Goal: Communication & Community: Share content

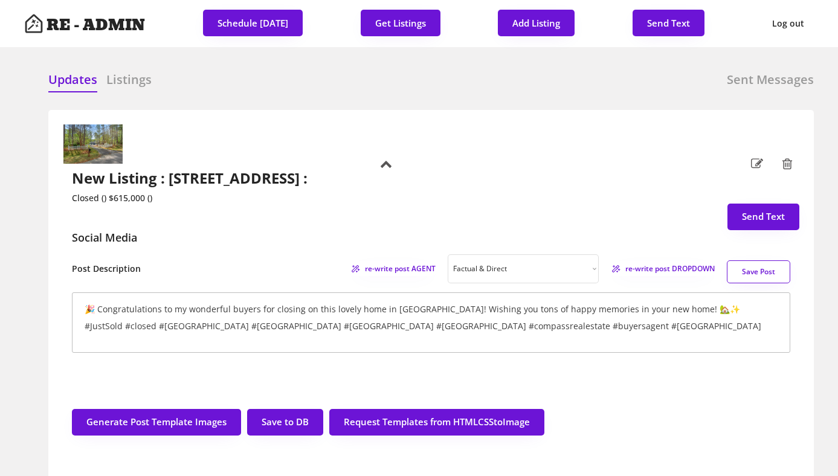
select select ""factual""
click at [242, 170] on h2 "New Listing : [STREET_ADDRESS] :" at bounding box center [192, 179] width 240 height 18
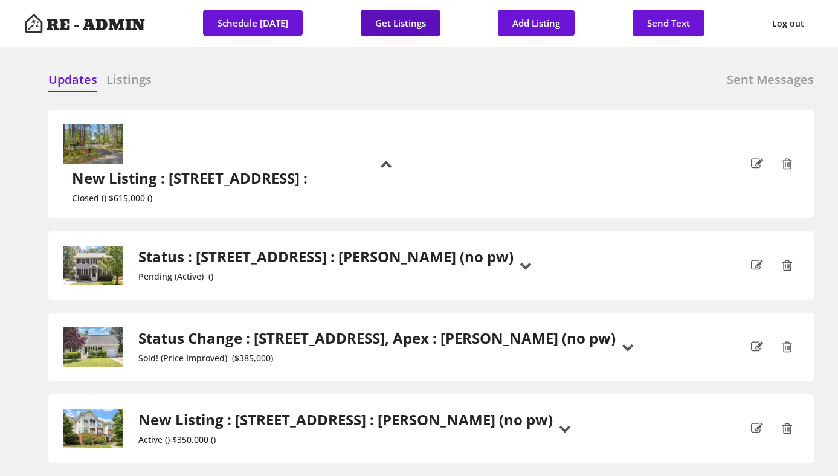
click at [402, 21] on button "Get Listings" at bounding box center [401, 23] width 80 height 27
click at [129, 80] on h6 "Listings" at bounding box center [128, 79] width 45 height 17
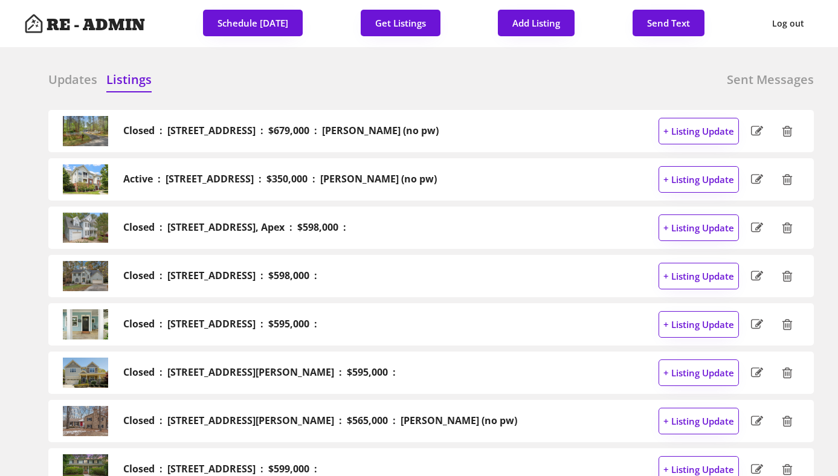
click at [281, 76] on div "Updates Listings Sent Messages" at bounding box center [430, 83] width 765 height 24
click at [65, 87] on h6 "Updates" at bounding box center [72, 79] width 49 height 17
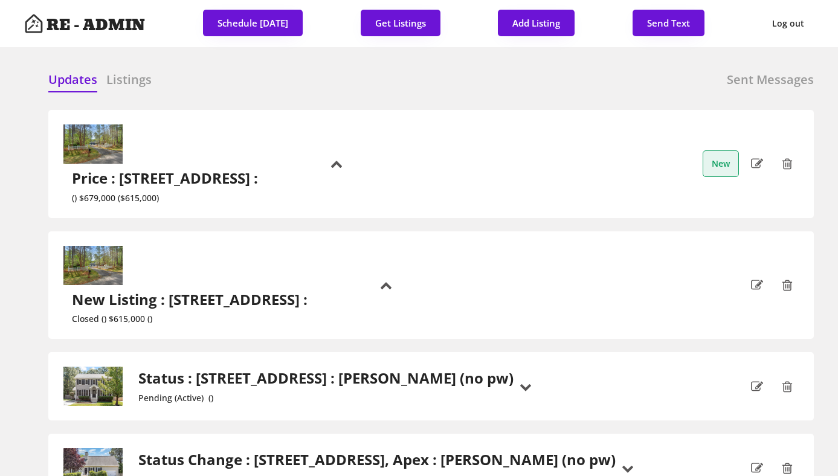
click at [272, 170] on h2 "Price : 6321 Malvern Lane, Hillsborough :" at bounding box center [172, 179] width 200 height 18
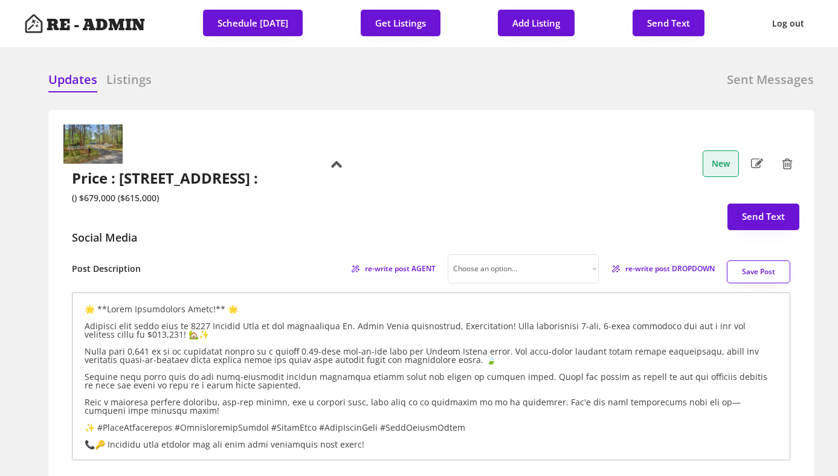
click at [789, 155] on icon at bounding box center [787, 164] width 12 height 18
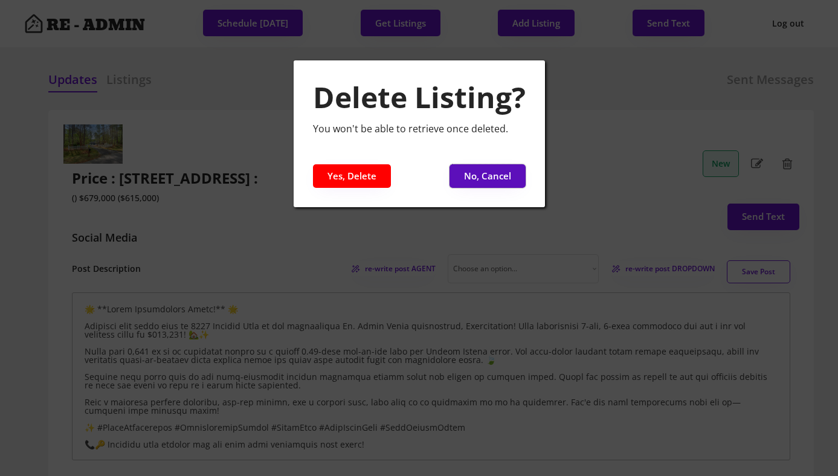
click at [492, 178] on button "No, Cancel" at bounding box center [487, 176] width 76 height 24
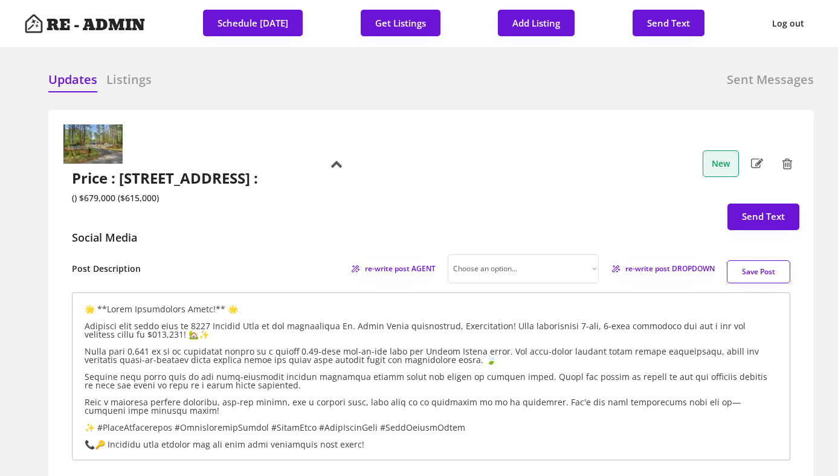
click at [272, 170] on h2 "Price : 6321 Malvern Lane, Hillsborough :" at bounding box center [172, 179] width 200 height 18
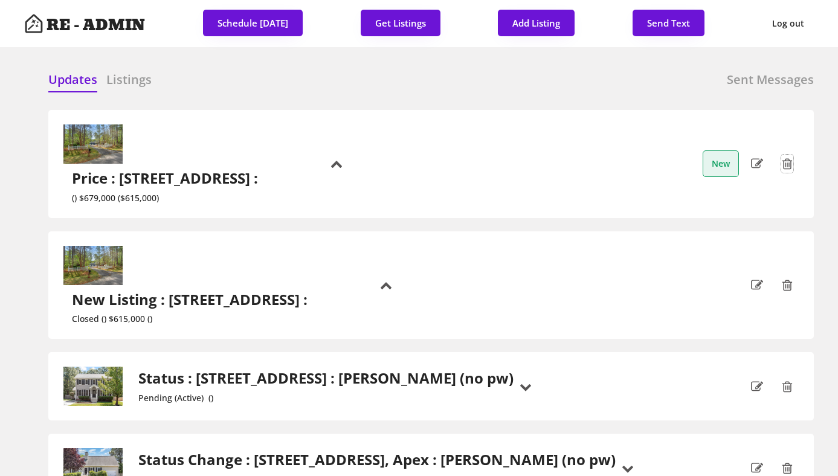
click at [788, 155] on icon at bounding box center [787, 164] width 12 height 18
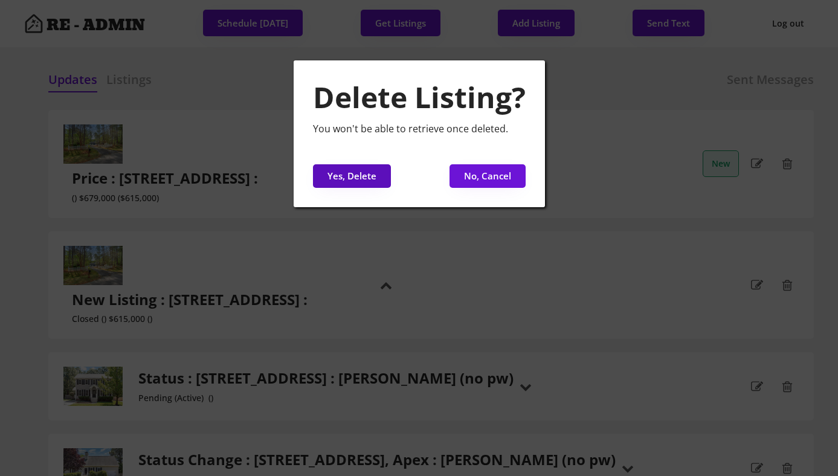
click at [376, 175] on button "Yes, Delete" at bounding box center [352, 176] width 78 height 24
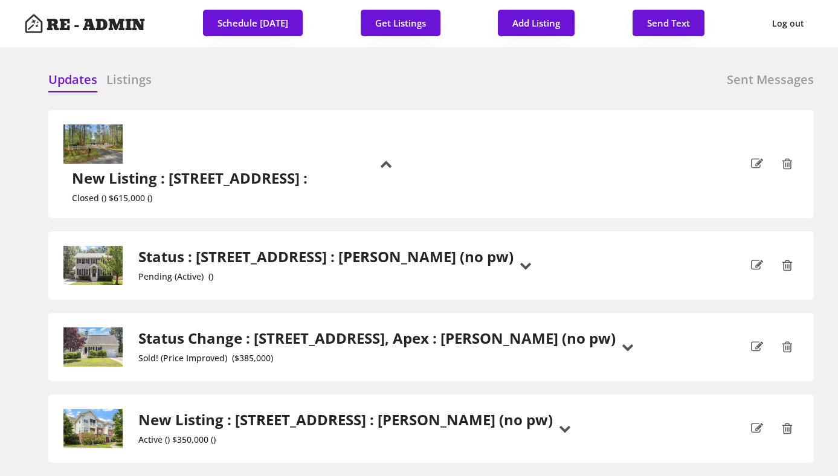
click at [310, 92] on div "Updates Listings Sent Messages" at bounding box center [430, 83] width 765 height 24
click at [132, 73] on h6 "Listings" at bounding box center [128, 79] width 45 height 17
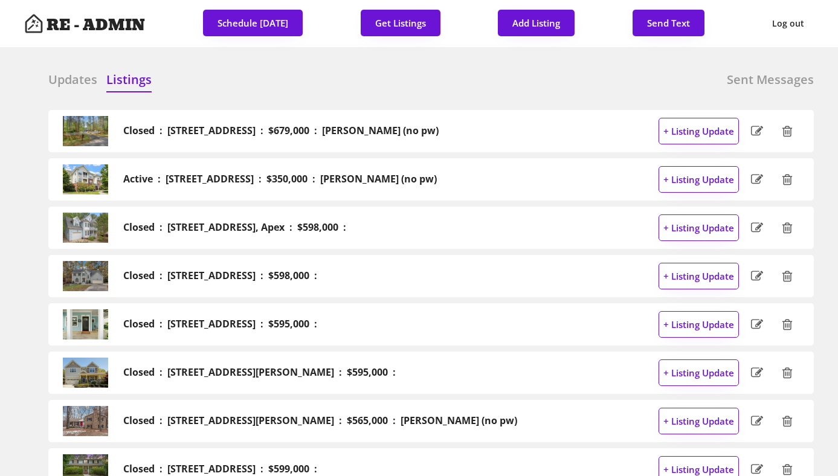
click at [63, 79] on h6 "Updates" at bounding box center [72, 79] width 49 height 17
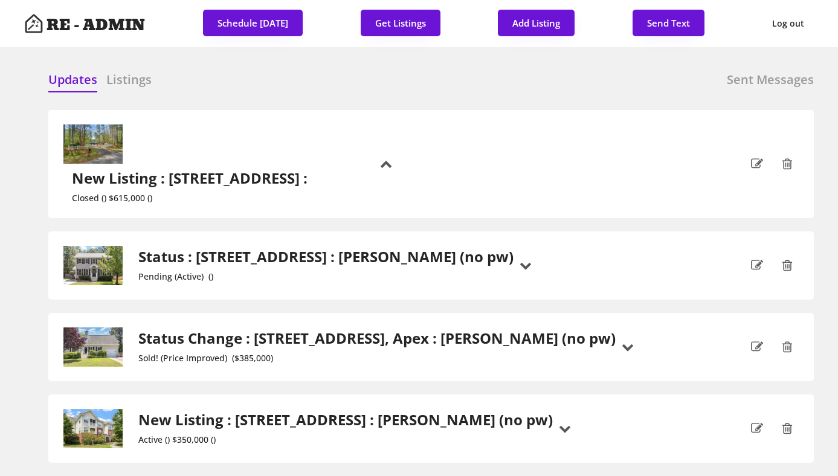
click at [126, 77] on h6 "Listings" at bounding box center [128, 79] width 45 height 17
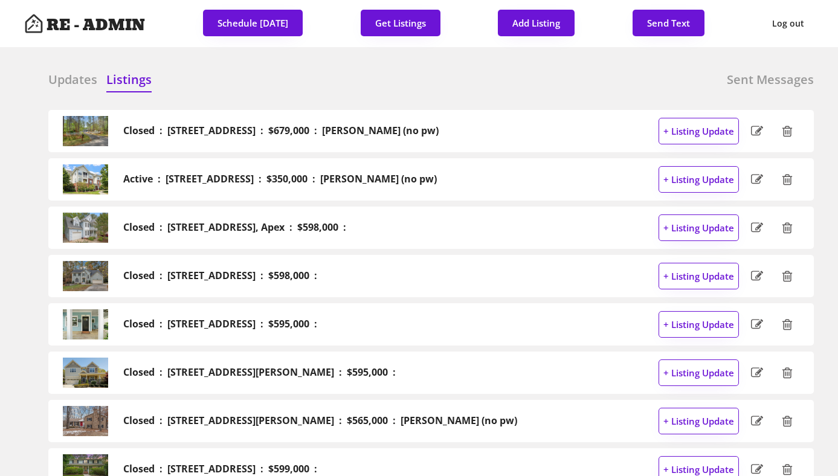
click at [59, 75] on h6 "Updates" at bounding box center [72, 79] width 49 height 17
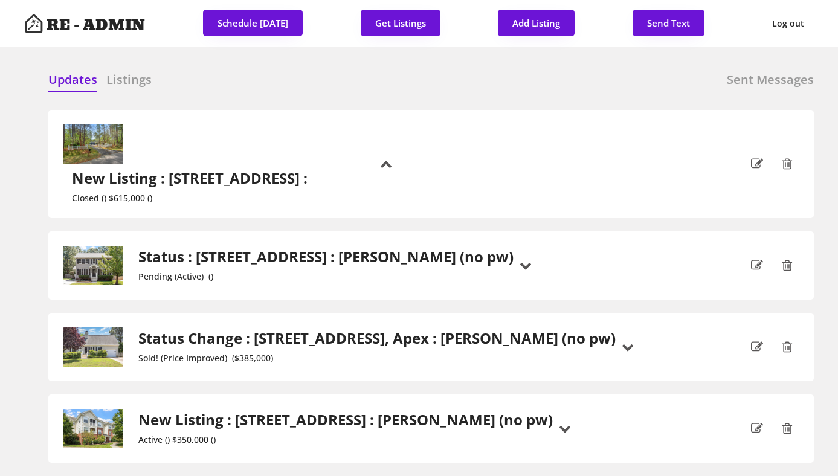
click at [240, 86] on div "Updates Listings Sent Messages" at bounding box center [430, 83] width 765 height 24
click at [667, 22] on button "Send Text" at bounding box center [668, 23] width 72 height 27
select select "raleigh"
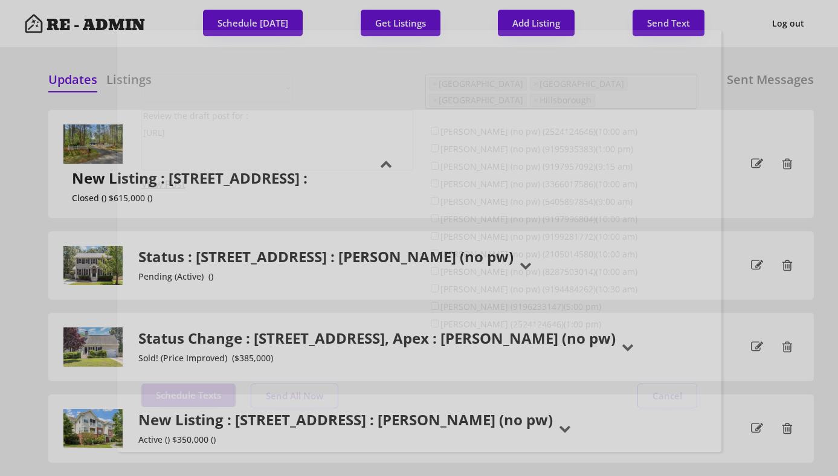
scroll to position [31, 0]
select select ""1348695171700984260__LOOKUP__1743599703321x142788062077753970""
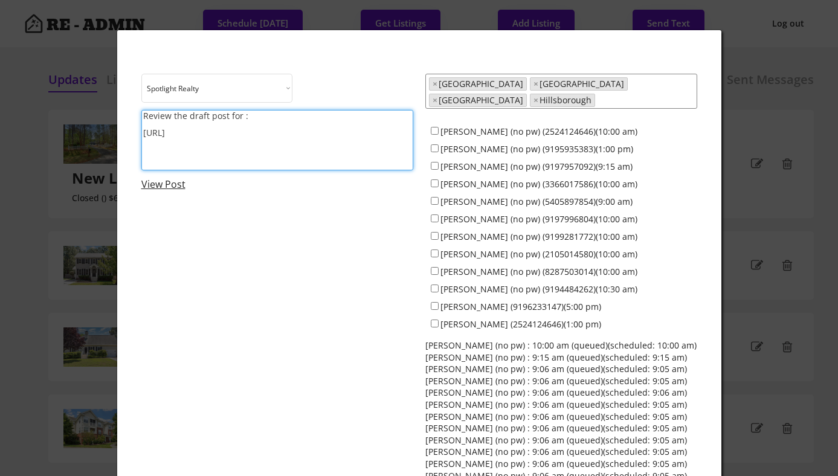
drag, startPoint x: 266, startPoint y: 144, endPoint x: 89, endPoint y: 92, distance: 183.7
click at [89, 92] on body "RE - ADMIN Schedule Sunday Get Listings Add Listing Send Text Log out Updates L…" at bounding box center [419, 238] width 838 height 476
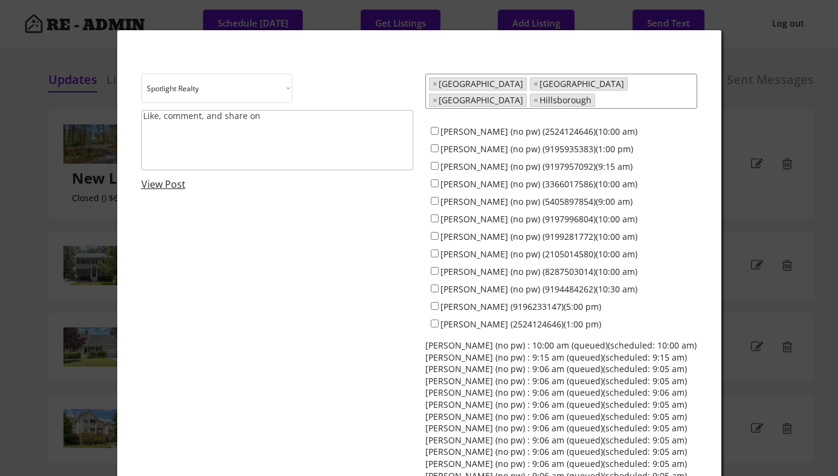
click at [272, 124] on textarea "Like, comment, and share on" at bounding box center [277, 140] width 272 height 60
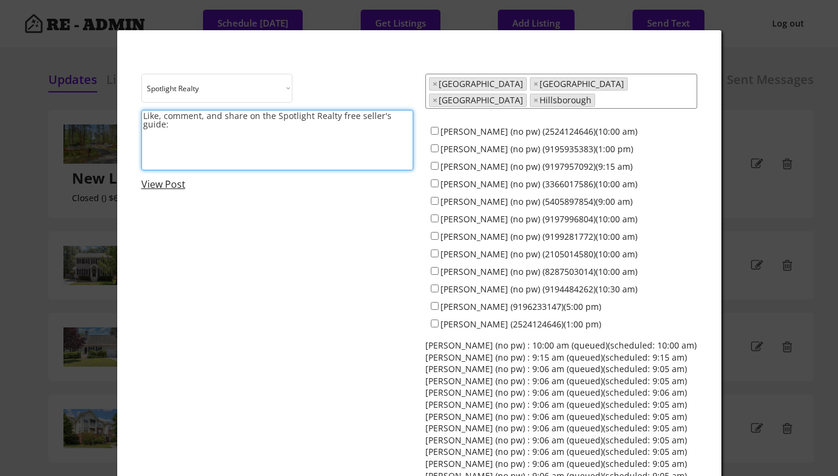
paste textarea "https://www.instagram.com/p/DOIs9D5Dsug/?hl=en"
click at [250, 117] on textarea "Like, comment, and share on the Spotlight Realty free seller's guide: https://w…" at bounding box center [277, 140] width 272 height 60
click at [400, 116] on textarea "Like, comment, and share the Spotlight Realty free seller's guide: https://www.…" at bounding box center [277, 140] width 272 height 60
type textarea "Like, comment, and share the Spotlight Realty free seller's guide: https://www.…"
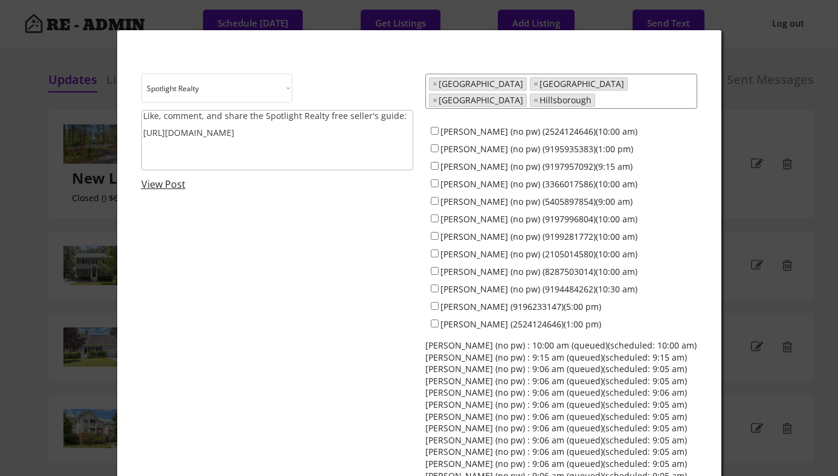
click at [230, 225] on div "Choose an option... Spotlight Realty Test Brokerage Like, comment, and share th…" at bounding box center [419, 295] width 556 height 443
click at [435, 127] on input "[PERSON_NAME] (no pw) (2524124646)(10:00 am)" at bounding box center [435, 131] width 8 height 8
checkbox input "true"
click at [434, 144] on input "[PERSON_NAME] (no pw) (9195935383)(1:00 pm)" at bounding box center [435, 148] width 8 height 8
checkbox input "true"
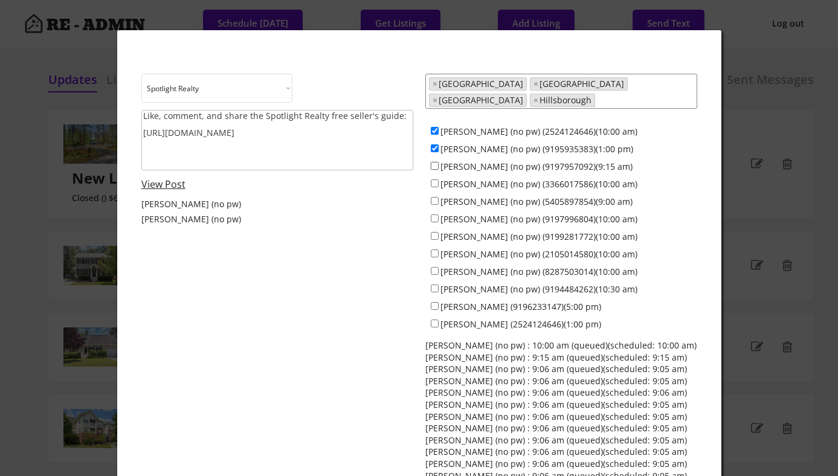
click at [434, 162] on input "[PERSON_NAME] (no pw) (9197957092)(9:15 am)" at bounding box center [435, 166] width 8 height 8
checkbox input "true"
click at [435, 180] on div "[PERSON_NAME] (no pw) (3366017586)(10:00 am)" at bounding box center [561, 184] width 272 height 18
click at [434, 179] on input "[PERSON_NAME] (no pw) (3366017586)(10:00 am)" at bounding box center [435, 183] width 8 height 8
checkbox input "true"
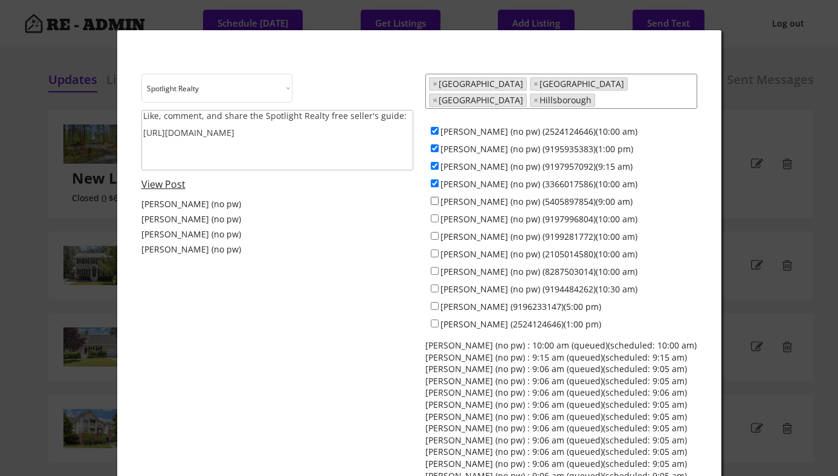
click at [434, 197] on input "[PERSON_NAME] (no pw) (5405897854)(9:00 am)" at bounding box center [435, 201] width 8 height 8
checkbox input "false"
click at [436, 162] on input "[PERSON_NAME] (no pw) (9197957092)(9:15 am)" at bounding box center [435, 166] width 8 height 8
checkbox input "false"
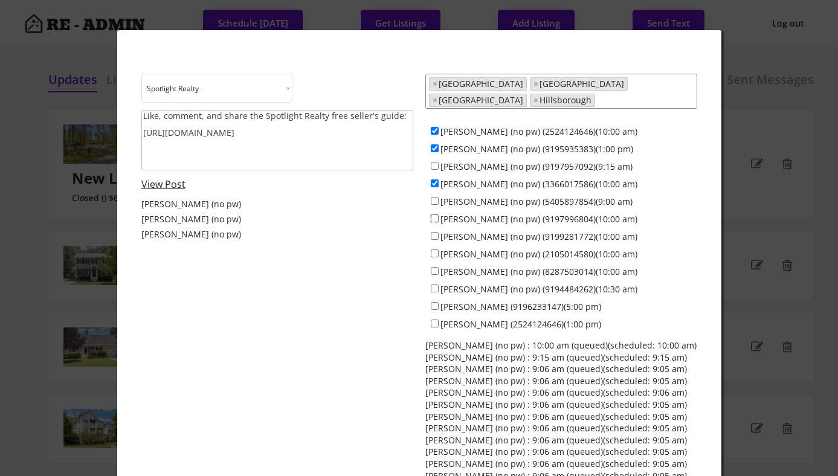
click at [434, 214] on input "[PERSON_NAME] (no pw) (9197996804)(10:00 am)" at bounding box center [435, 218] width 8 height 8
checkbox input "true"
click at [433, 232] on input "[PERSON_NAME] (no pw) (9199281772)(10:00 am)" at bounding box center [435, 236] width 8 height 8
checkbox input "true"
click at [434, 249] on input "[PERSON_NAME] (no pw) (2105014580)(10:00 am)" at bounding box center [435, 253] width 8 height 8
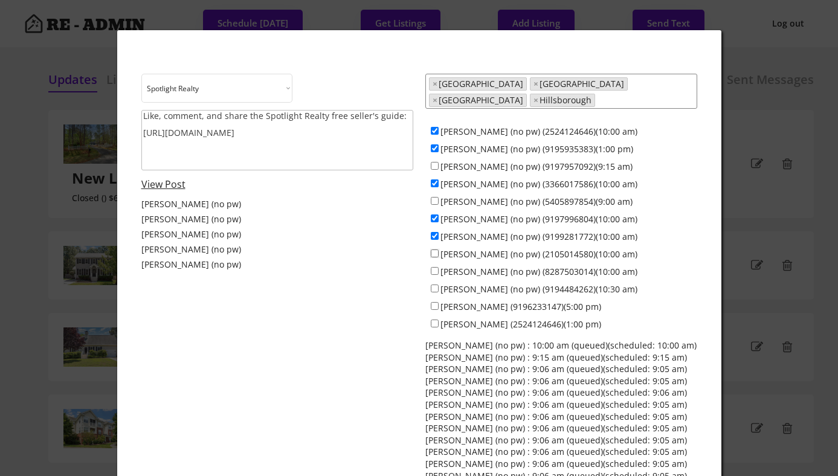
checkbox input "true"
click at [434, 267] on input "[PERSON_NAME] (no pw) (8287503014)(10:00 am)" at bounding box center [435, 271] width 8 height 8
checkbox input "true"
click at [434, 284] on input "[PERSON_NAME] (no pw) (9194484262)(10:30 am)" at bounding box center [435, 288] width 8 height 8
checkbox input "true"
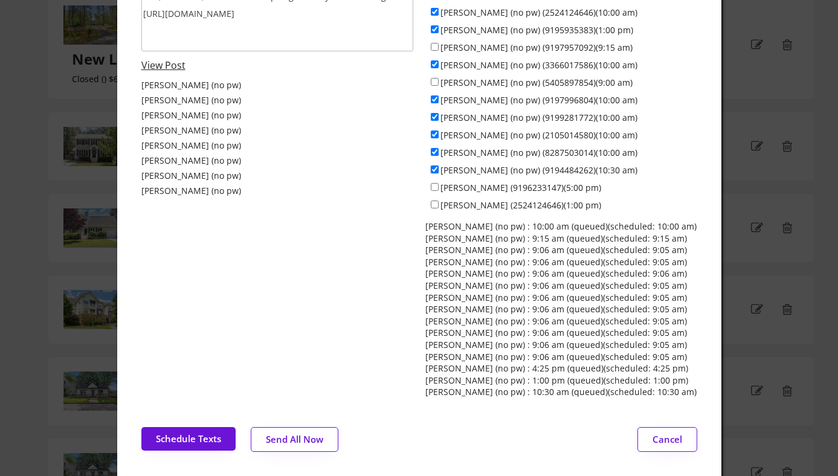
scroll to position [124, 0]
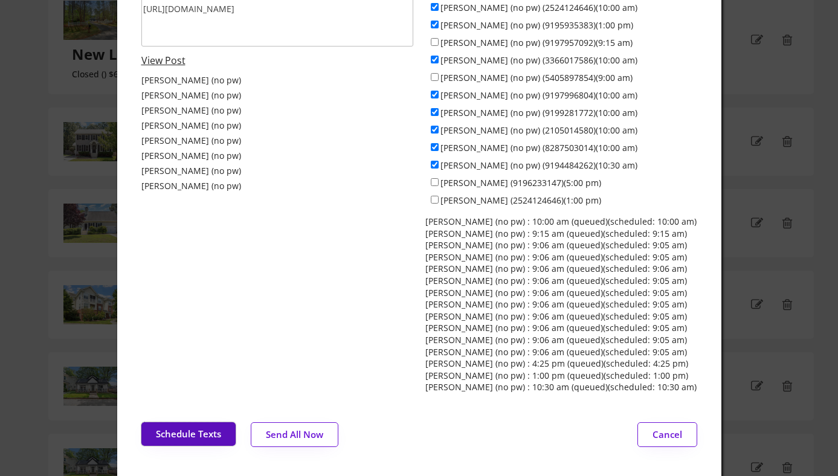
click at [185, 428] on button "Schedule Texts" at bounding box center [188, 434] width 94 height 24
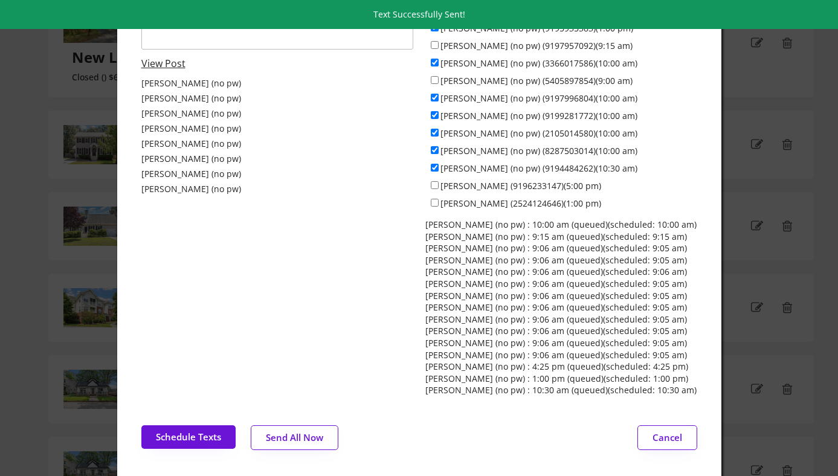
scroll to position [0, 0]
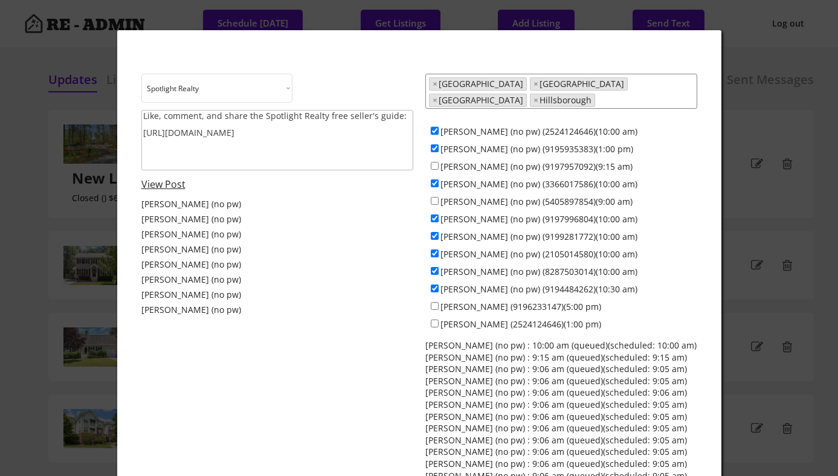
click at [433, 127] on input "[PERSON_NAME] (no pw) (2524124646)(10:00 am)" at bounding box center [435, 131] width 8 height 8
checkbox input "false"
click at [433, 144] on input "[PERSON_NAME] (no pw) (9195935383)(1:00 pm)" at bounding box center [435, 148] width 8 height 8
checkbox input "false"
click at [434, 162] on input "[PERSON_NAME] (no pw) (9197957092)(9:15 am)" at bounding box center [435, 166] width 8 height 8
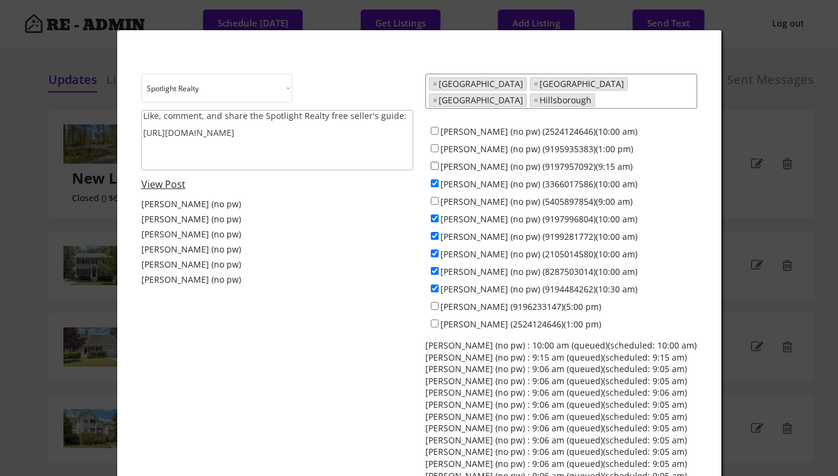
checkbox input "true"
click at [434, 179] on input "[PERSON_NAME] (no pw) (3366017586)(10:00 am)" at bounding box center [435, 183] width 8 height 8
checkbox input "false"
click at [434, 197] on input "[PERSON_NAME] (no pw) (5405897854)(9:00 am)" at bounding box center [435, 201] width 8 height 8
checkbox input "true"
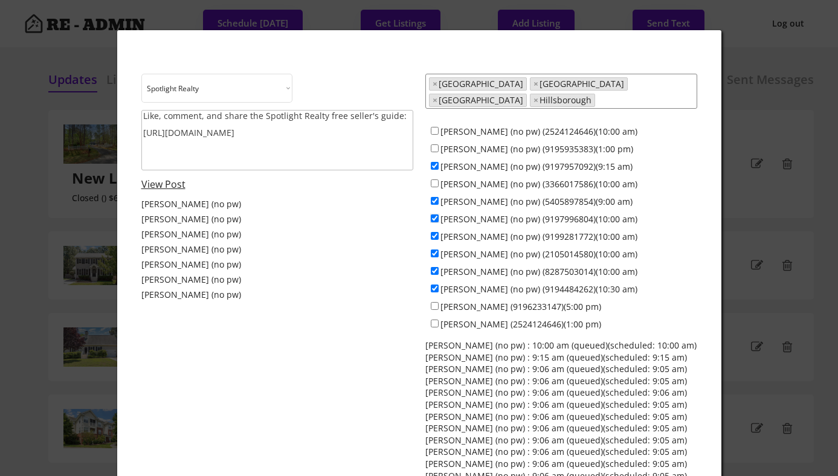
click at [434, 214] on input "[PERSON_NAME] (no pw) (9197996804)(10:00 am)" at bounding box center [435, 218] width 8 height 8
checkbox input "false"
click at [437, 232] on input "[PERSON_NAME] (no pw) (9199281772)(10:00 am)" at bounding box center [435, 236] width 8 height 8
checkbox input "false"
click at [436, 249] on input "[PERSON_NAME] (no pw) (2105014580)(10:00 am)" at bounding box center [435, 253] width 8 height 8
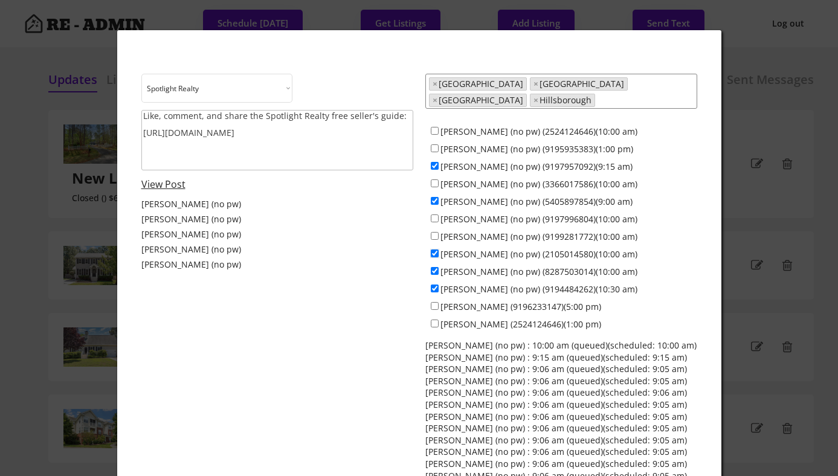
checkbox input "false"
click at [433, 267] on input "[PERSON_NAME] (no pw) (8287503014)(10:00 am)" at bounding box center [435, 271] width 8 height 8
checkbox input "false"
click at [432, 284] on input "[PERSON_NAME] (no pw) (9194484262)(10:30 am)" at bounding box center [435, 288] width 8 height 8
checkbox input "false"
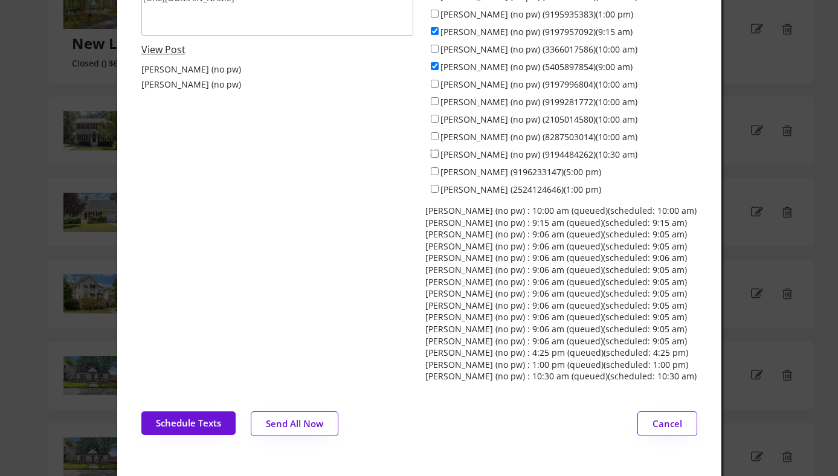
scroll to position [143, 0]
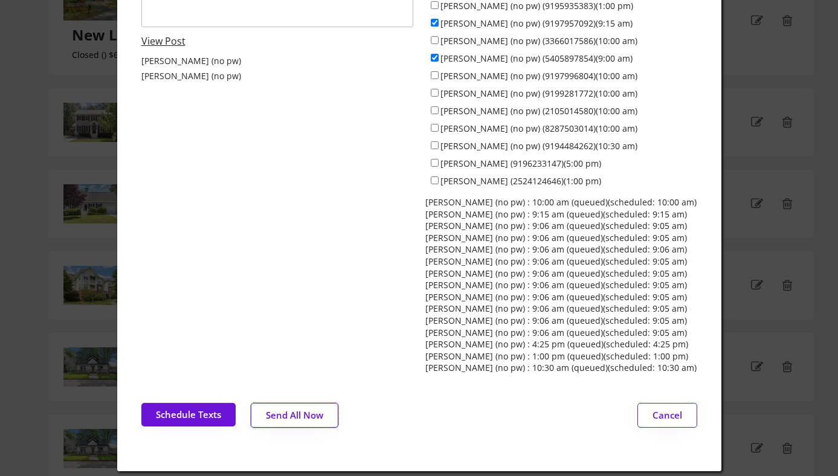
click at [284, 413] on button "Send All Now" at bounding box center [295, 415] width 88 height 25
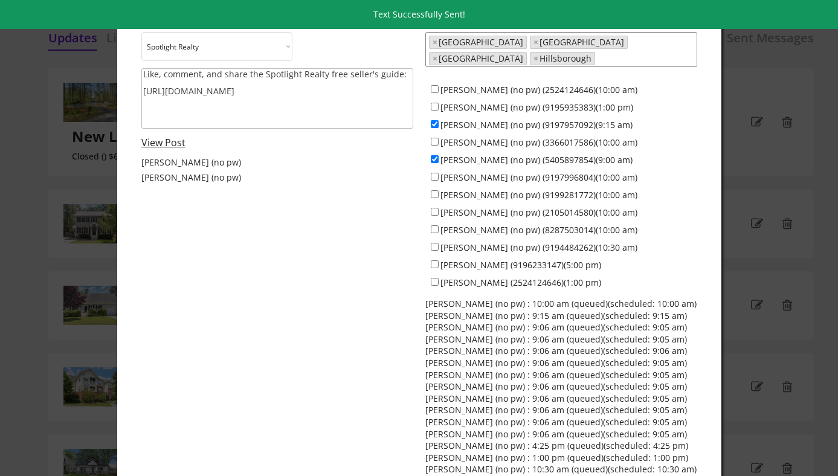
scroll to position [0, 0]
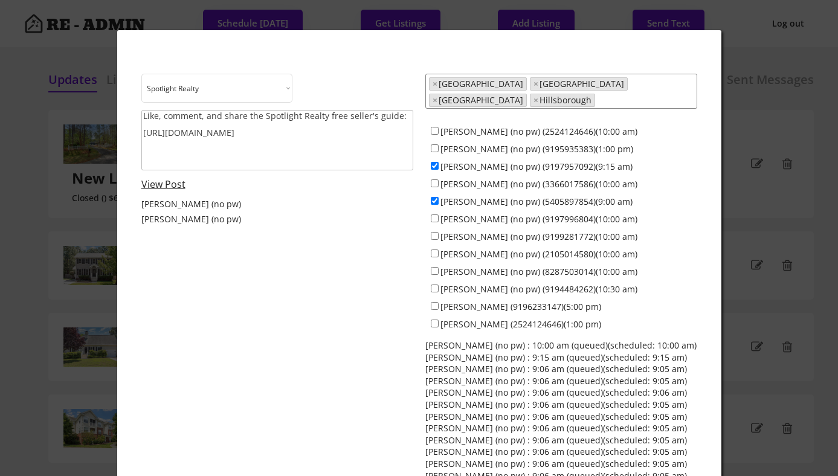
click at [40, 114] on div at bounding box center [419, 238] width 838 height 476
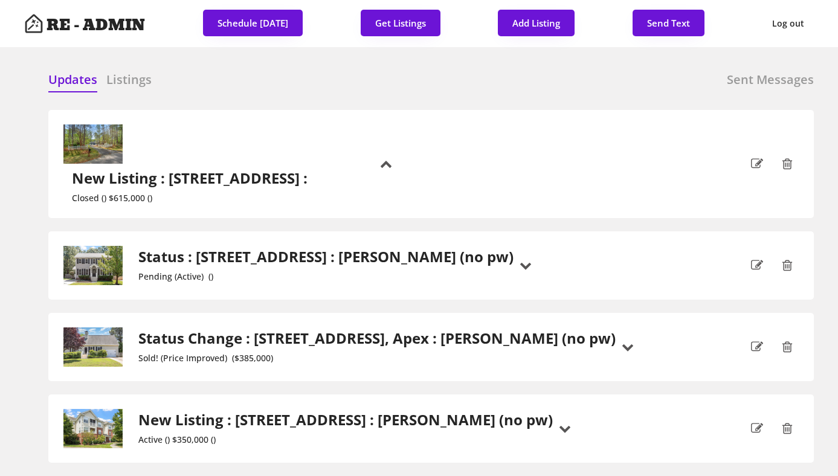
click at [281, 80] on div "Updates Listings Sent Messages" at bounding box center [430, 83] width 765 height 24
click at [302, 75] on div "Updates Listings Sent Messages" at bounding box center [430, 83] width 765 height 24
